Goal: Task Accomplishment & Management: Complete application form

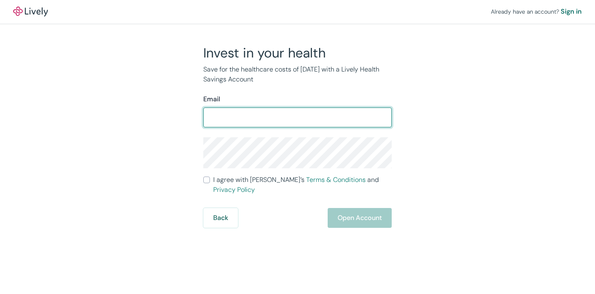
click at [420, 203] on div "Invest in your health Save for the healthcare costs of tomorrow with a Lively H…" at bounding box center [292, 136] width 397 height 183
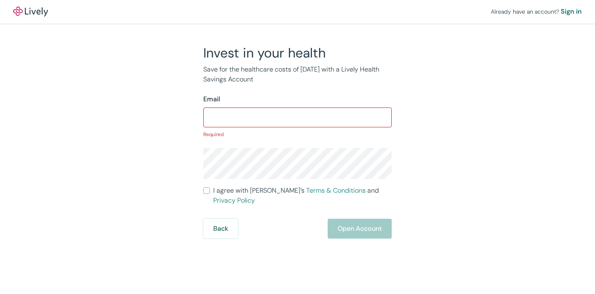
click at [298, 119] on input "Email" at bounding box center [297, 117] width 188 height 17
type input "czburns@gmail.com"
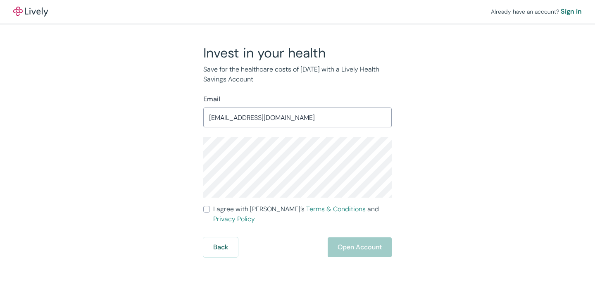
click at [207, 209] on input "I agree with Lively’s Terms & Conditions and Privacy Policy" at bounding box center [206, 209] width 7 height 7
checkbox input "true"
click at [358, 239] on button "Open Account" at bounding box center [360, 247] width 64 height 20
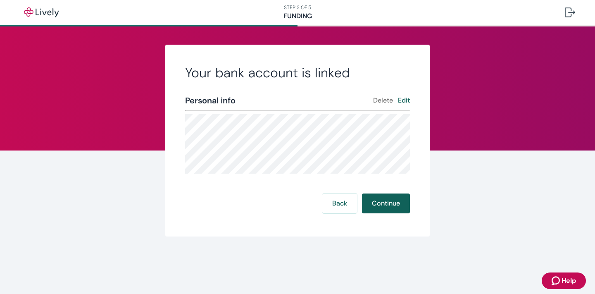
click at [390, 203] on button "Continue" at bounding box center [386, 203] width 48 height 20
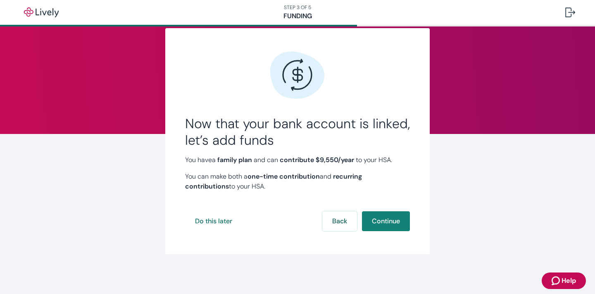
scroll to position [17, 0]
click at [218, 221] on button "Do this later" at bounding box center [213, 221] width 57 height 20
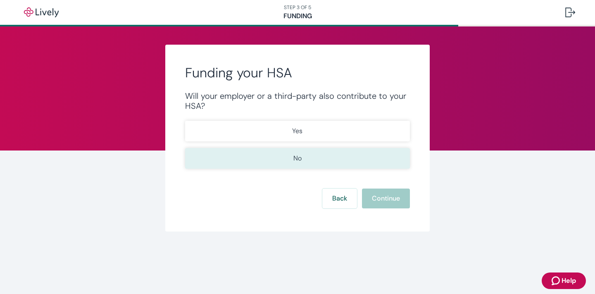
click at [277, 158] on button "No" at bounding box center [297, 158] width 225 height 21
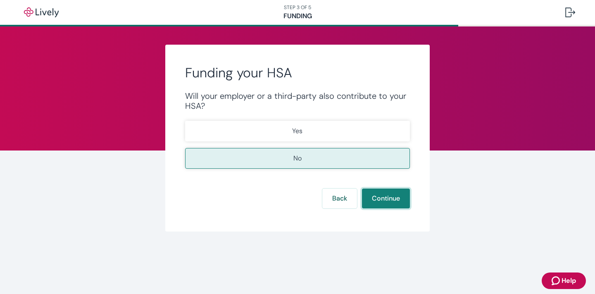
click at [383, 198] on button "Continue" at bounding box center [386, 198] width 48 height 20
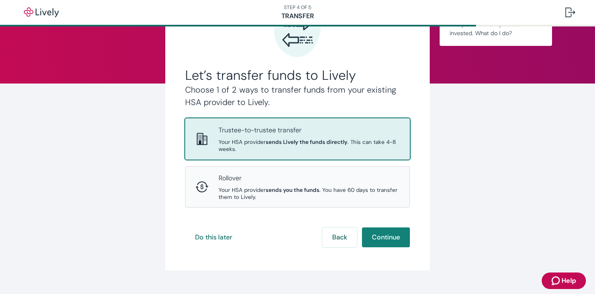
scroll to position [67, 0]
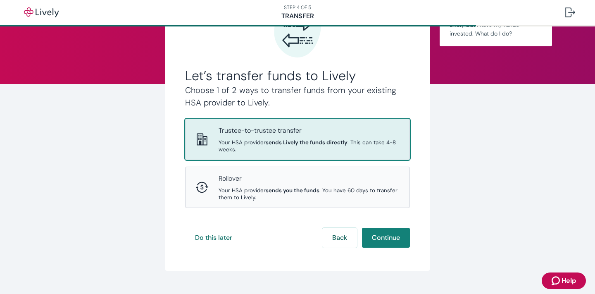
click at [388, 139] on div "Trustee-to-trustee transfer Your HSA provider sends Lively the funds directly .…" at bounding box center [309, 139] width 181 height 27
click at [390, 228] on button "Continue" at bounding box center [386, 238] width 48 height 20
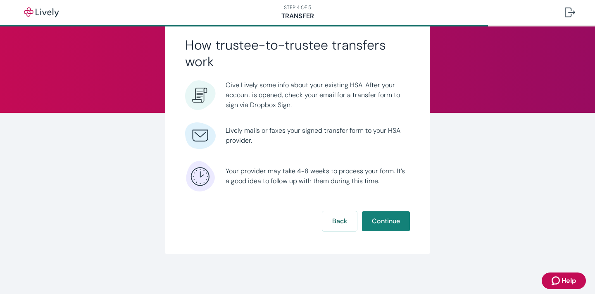
scroll to position [38, 0]
click at [390, 222] on button "Continue" at bounding box center [386, 221] width 48 height 20
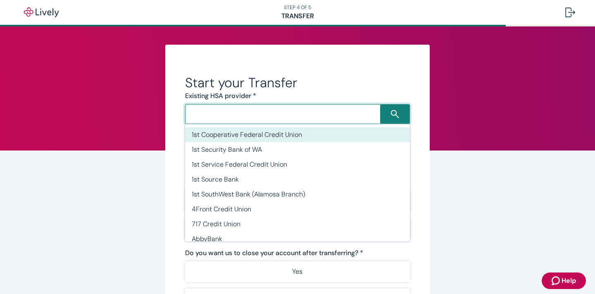
click at [346, 115] on input "Search input" at bounding box center [284, 114] width 193 height 12
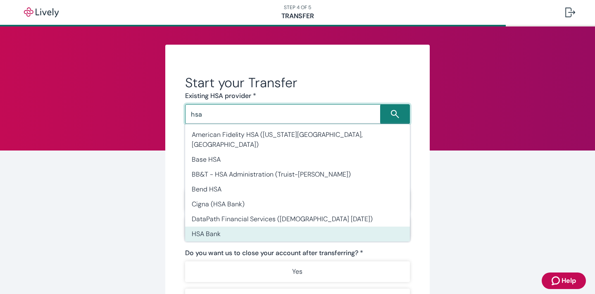
click at [238, 226] on li "HSA Bank" at bounding box center [297, 233] width 225 height 15
type input "HSA Bank"
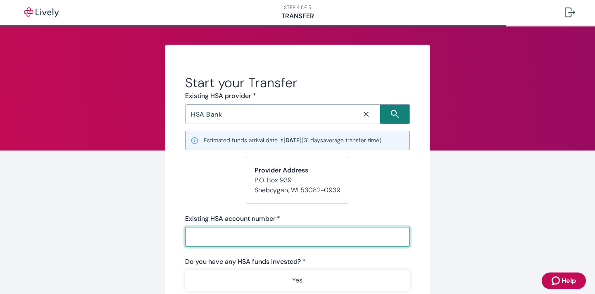
click at [238, 237] on input "Existing HSA account number   *" at bounding box center [297, 237] width 225 height 17
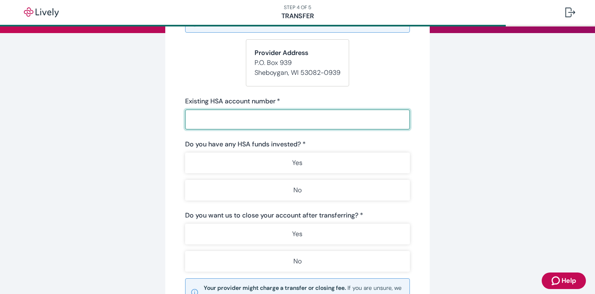
scroll to position [118, 0]
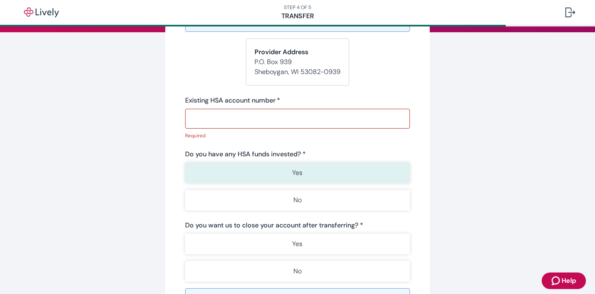
click at [260, 163] on button "Yes" at bounding box center [297, 172] width 225 height 21
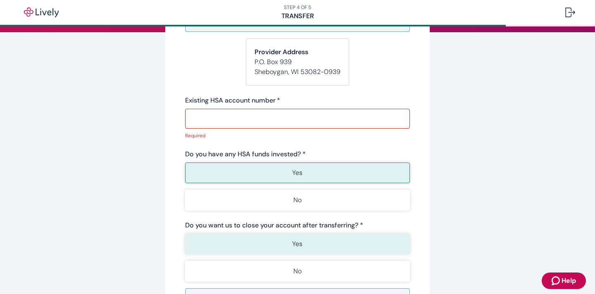
click at [285, 246] on button "Yes" at bounding box center [297, 243] width 225 height 21
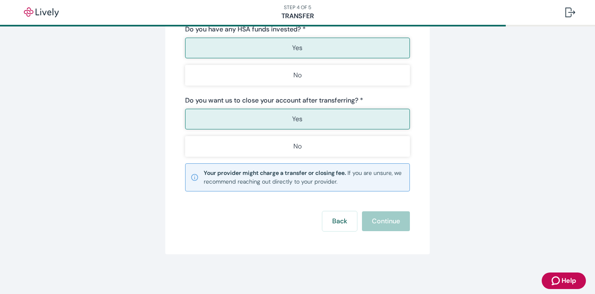
scroll to position [243, 0]
type button "true"
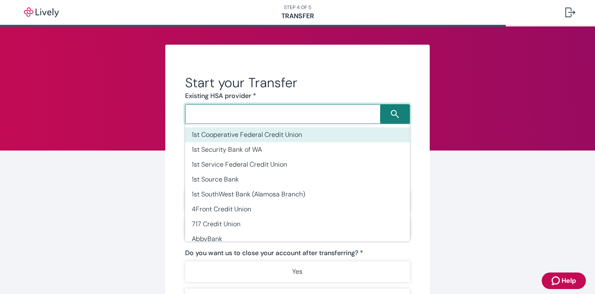
click at [283, 116] on input "Search input" at bounding box center [284, 114] width 193 height 12
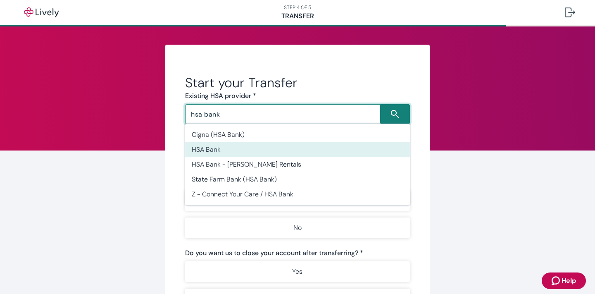
click at [224, 150] on li "HSA Bank" at bounding box center [297, 149] width 225 height 15
type input "HSA Bank"
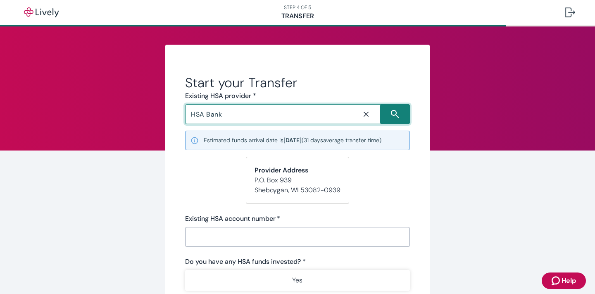
click at [242, 233] on input "Existing HSA account number   *" at bounding box center [297, 237] width 225 height 17
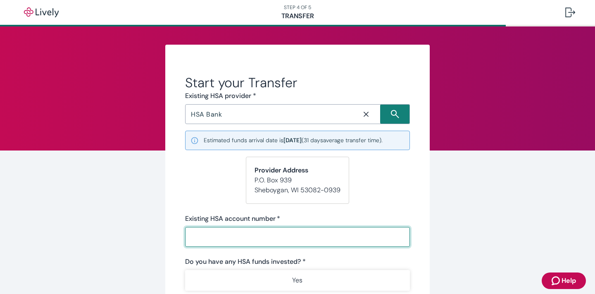
paste input "9021734818"
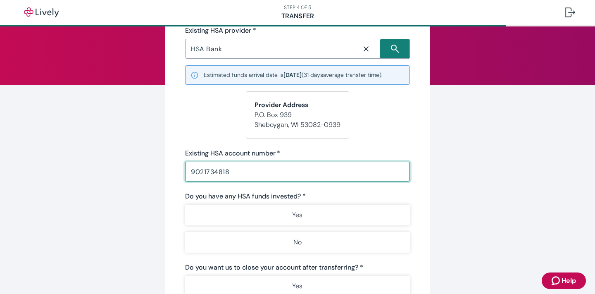
scroll to position [130, 0]
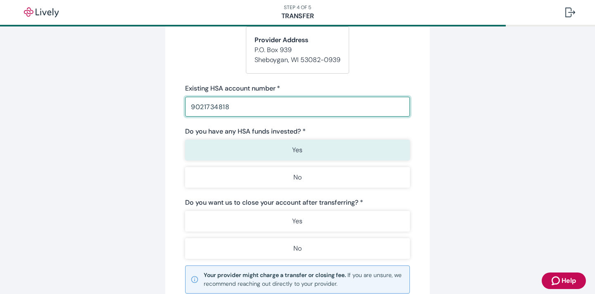
type input "9021734818"
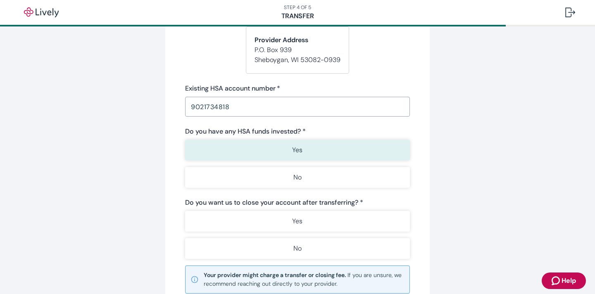
click at [302, 152] on p "Yes" at bounding box center [297, 150] width 10 height 10
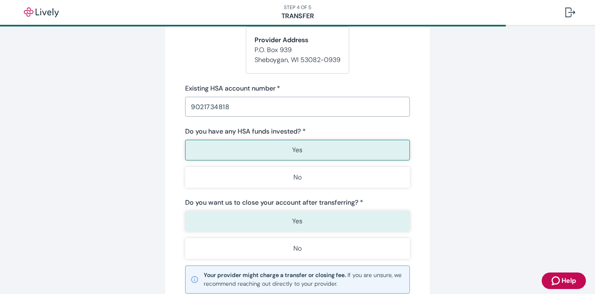
click at [308, 222] on button "Yes" at bounding box center [297, 221] width 225 height 21
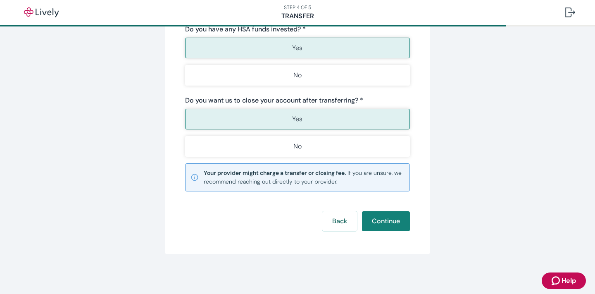
scroll to position [232, 0]
click at [386, 221] on button "Continue" at bounding box center [386, 221] width 48 height 20
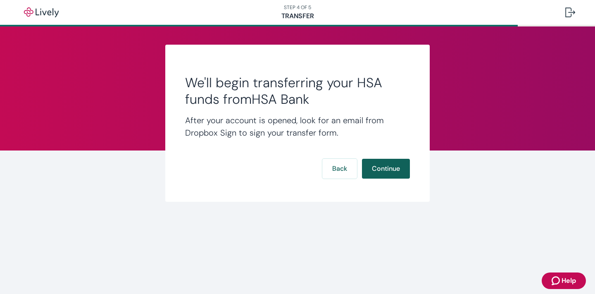
click at [381, 167] on button "Continue" at bounding box center [386, 169] width 48 height 20
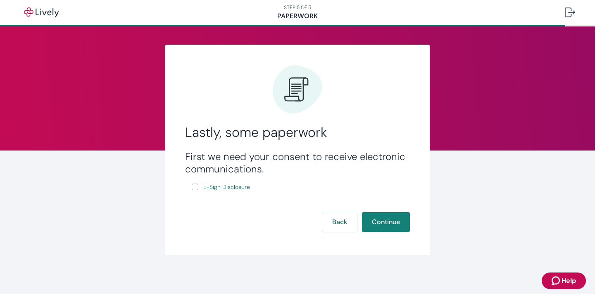
click at [195, 187] on input "E-Sign Disclosure" at bounding box center [195, 186] width 7 height 7
checkbox input "true"
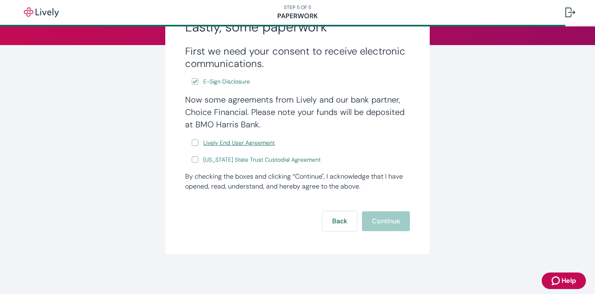
click at [214, 142] on span "Lively End User Agreement" at bounding box center [238, 142] width 71 height 9
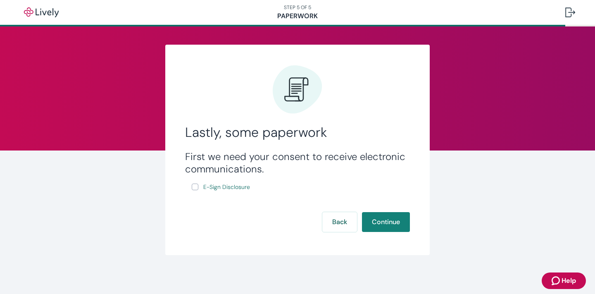
click at [195, 186] on input "E-Sign Disclosure" at bounding box center [195, 186] width 7 height 7
checkbox input "true"
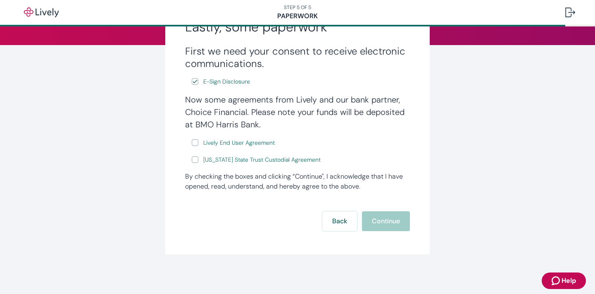
scroll to position [105, 0]
click at [195, 141] on input "Lively End User Agreement" at bounding box center [195, 142] width 7 height 7
checkbox input "true"
click at [196, 157] on input "Wyoming State Trust Custodial Agreement" at bounding box center [195, 159] width 7 height 7
checkbox input "true"
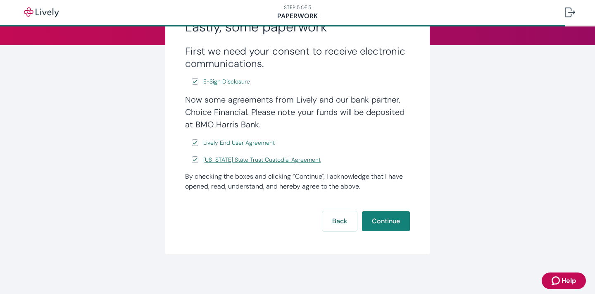
click at [300, 159] on span "Wyoming State Trust Custodial Agreement" at bounding box center [261, 159] width 117 height 9
click at [387, 219] on button "Continue" at bounding box center [386, 221] width 48 height 20
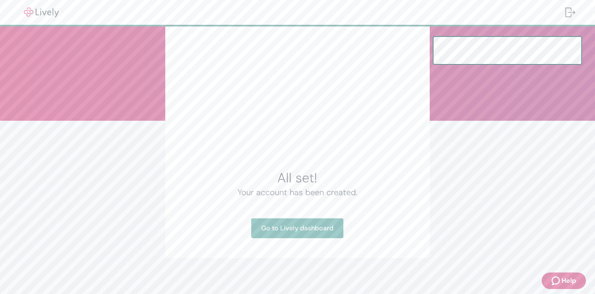
scroll to position [30, 0]
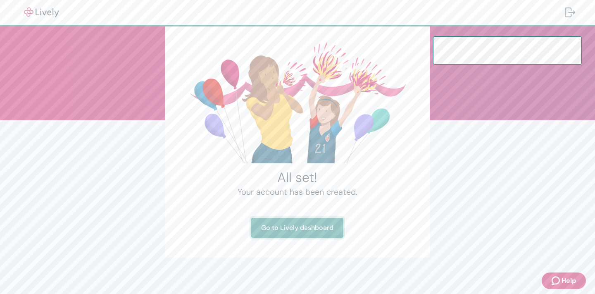
click at [319, 229] on link "Go to Lively dashboard" at bounding box center [297, 228] width 92 height 20
